Goal: Task Accomplishment & Management: Use online tool/utility

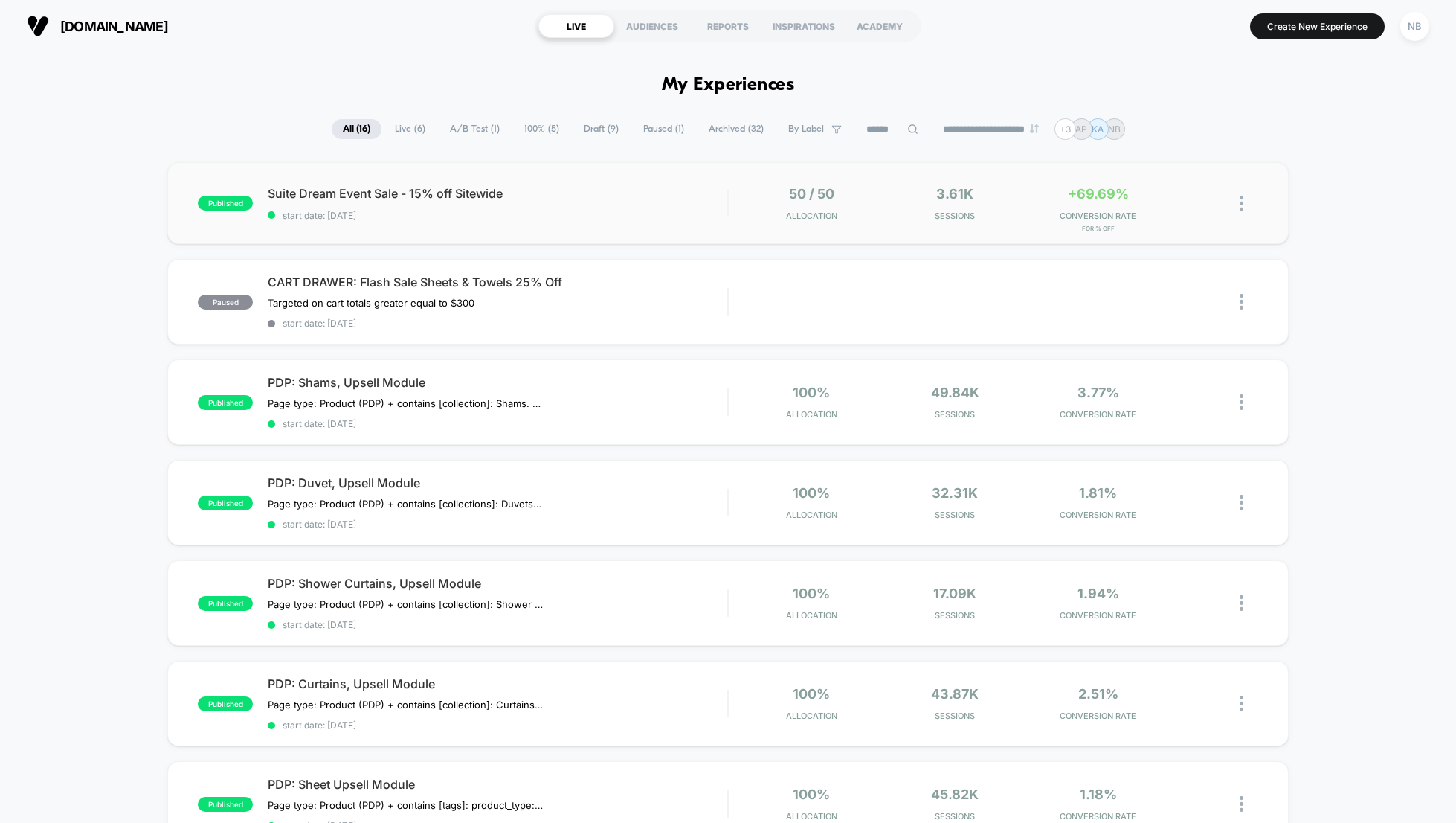
click at [772, 181] on div "published Suite Dream Event Sale - 15% off Sitewide start date: 8/12/2025 50 / …" at bounding box center [728, 203] width 1122 height 82
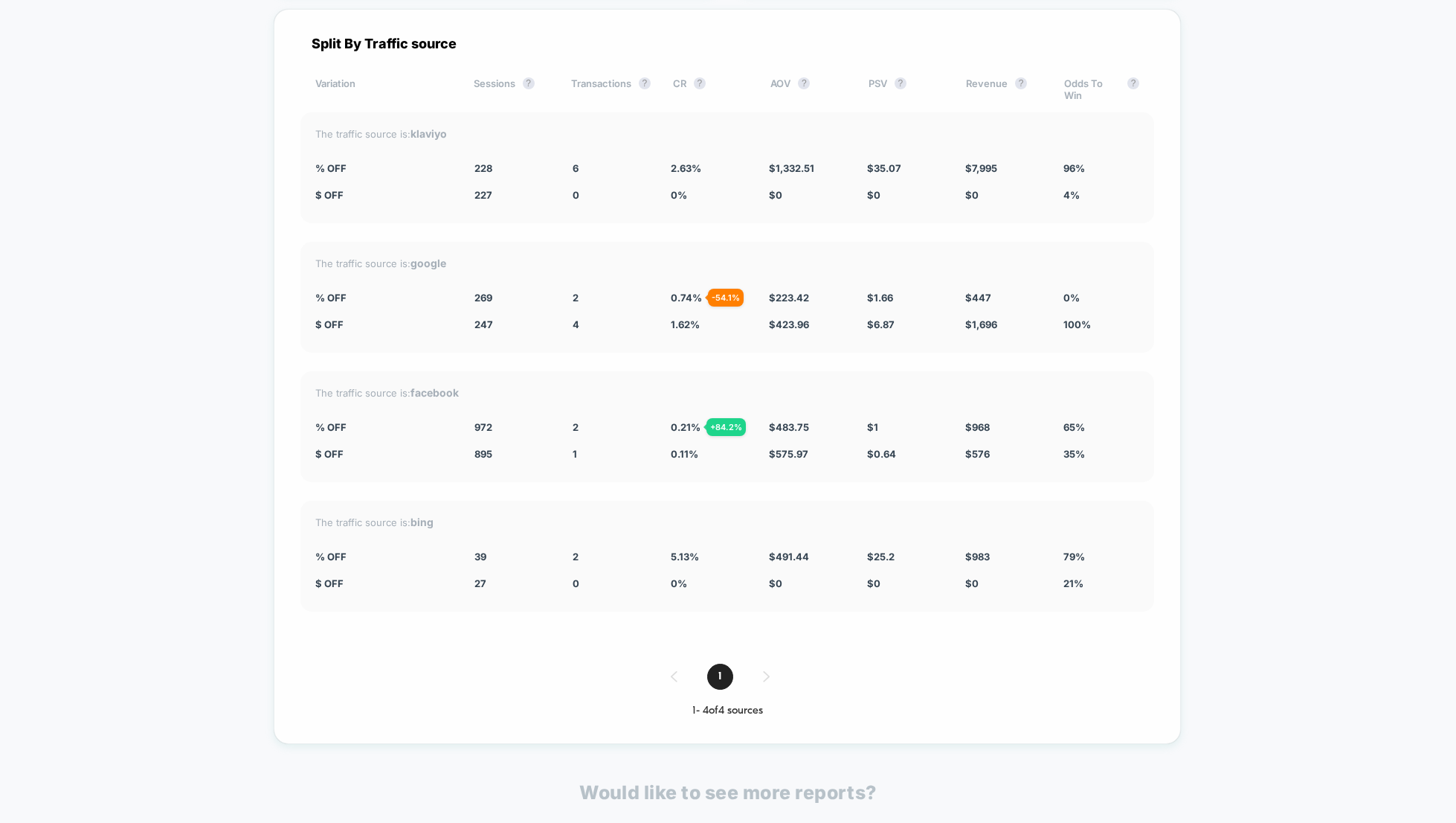
scroll to position [2656, 0]
